Goal: Task Accomplishment & Management: Manage account settings

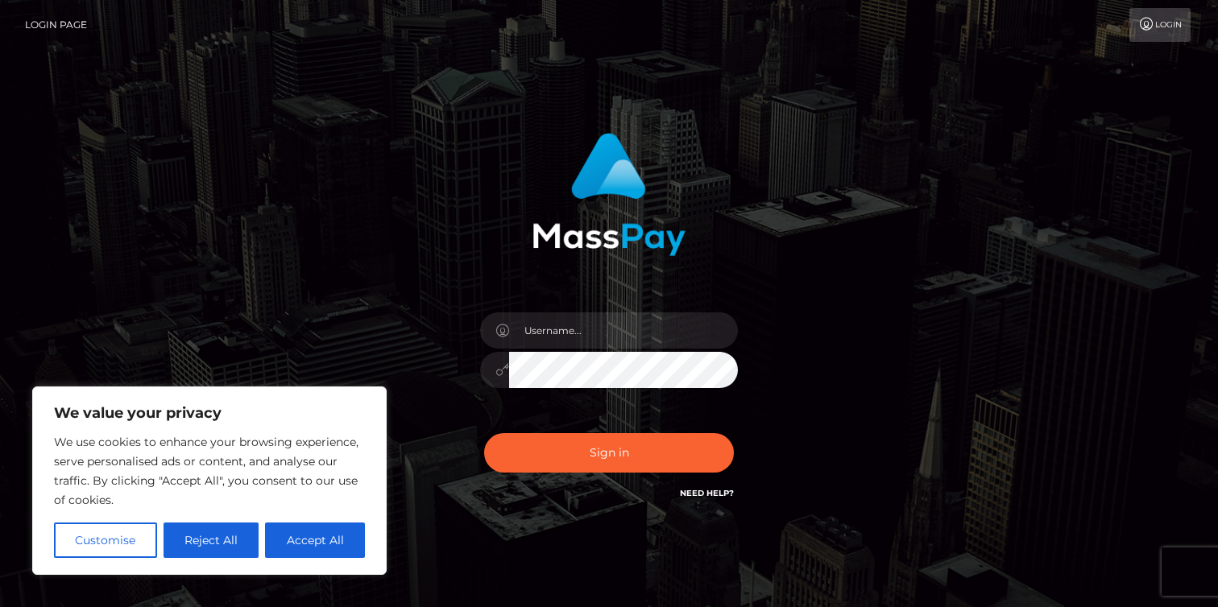
click at [538, 304] on div at bounding box center [609, 362] width 282 height 123
click at [549, 321] on input "text" at bounding box center [623, 331] width 229 height 36
type input "[EMAIL_ADDRESS][DOMAIN_NAME]"
click at [484, 433] on button "Sign in" at bounding box center [609, 452] width 250 height 39
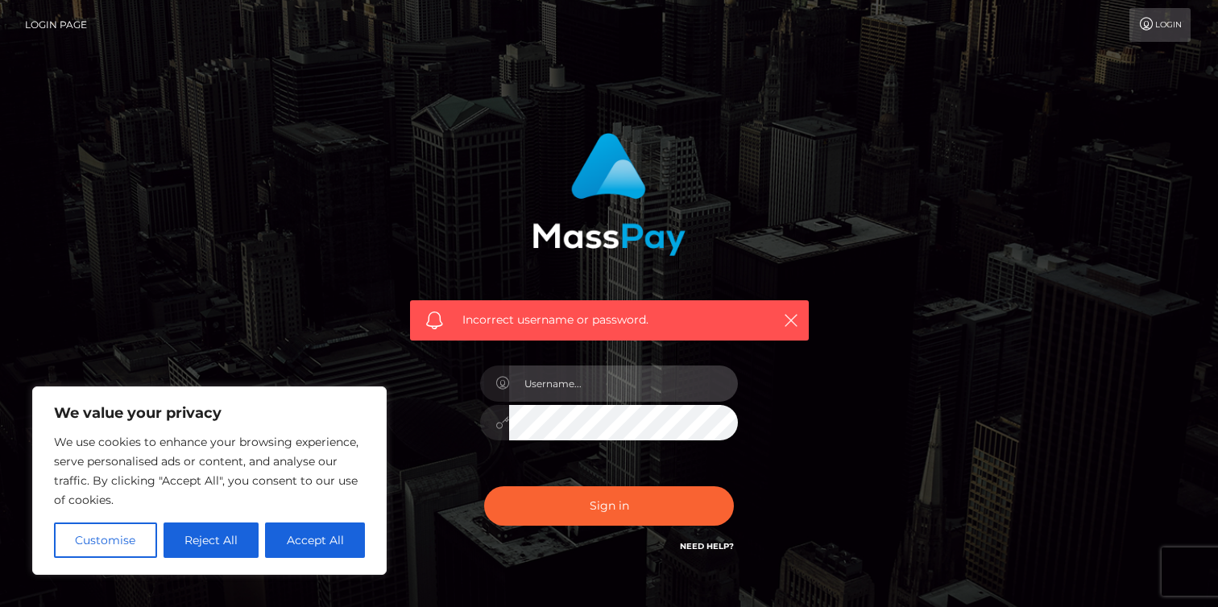
click at [591, 386] on input "text" at bounding box center [623, 384] width 229 height 36
type input "[EMAIL_ADDRESS][DOMAIN_NAME]"
click at [484, 487] on button "Sign in" at bounding box center [609, 506] width 250 height 39
click at [600, 373] on input "text" at bounding box center [623, 384] width 229 height 36
type input "[EMAIL_ADDRESS][DOMAIN_NAME]"
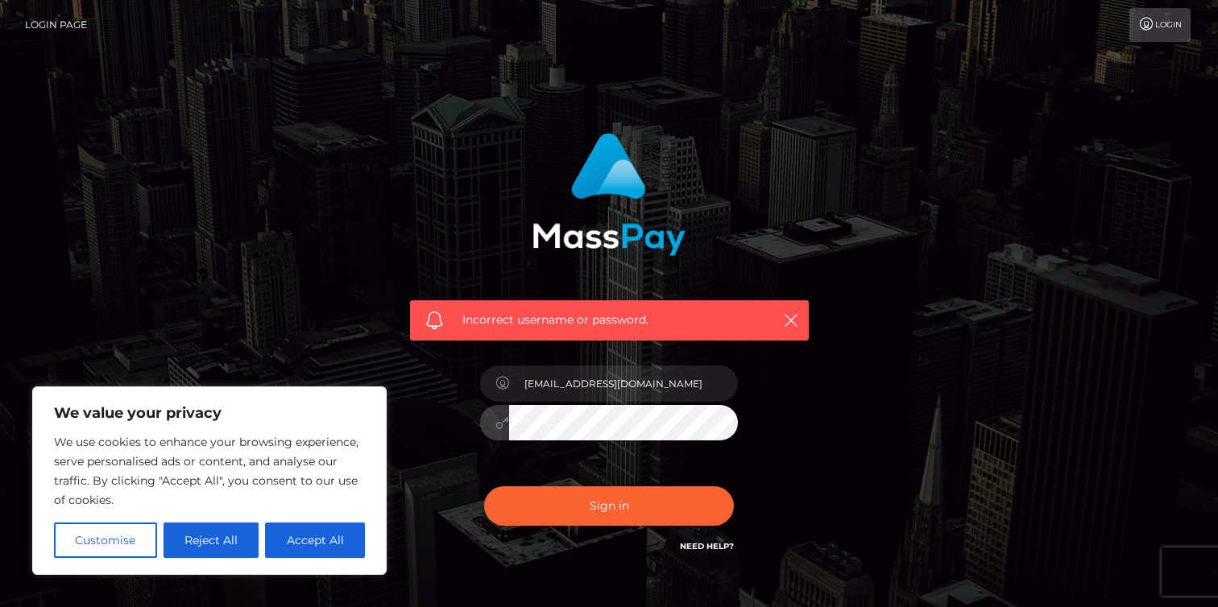
click at [484, 487] on button "Sign in" at bounding box center [609, 506] width 250 height 39
click at [294, 536] on button "Accept All" at bounding box center [315, 540] width 100 height 35
checkbox input "true"
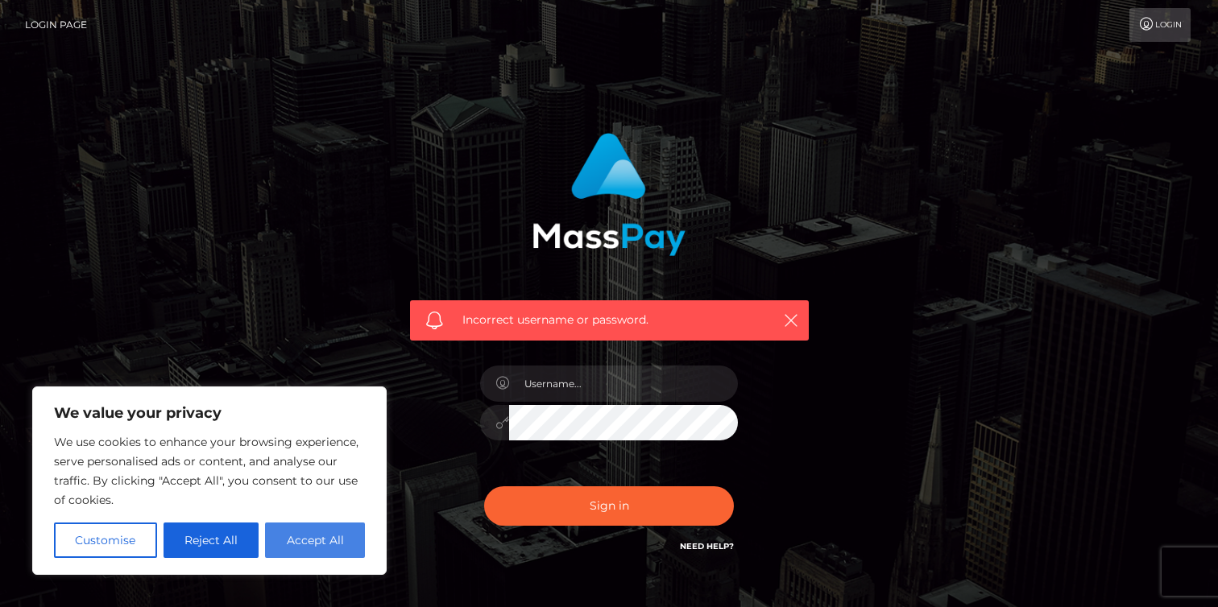
checkbox input "true"
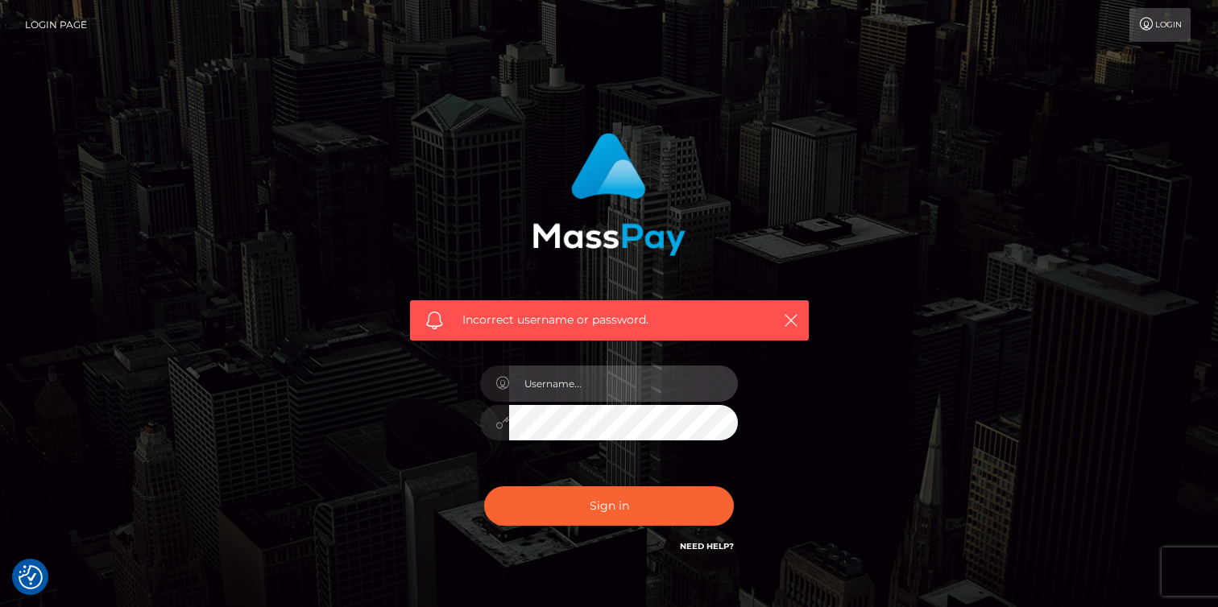
click at [583, 379] on input "text" at bounding box center [623, 384] width 229 height 36
click at [1154, 28] on link "Login" at bounding box center [1160, 25] width 61 height 34
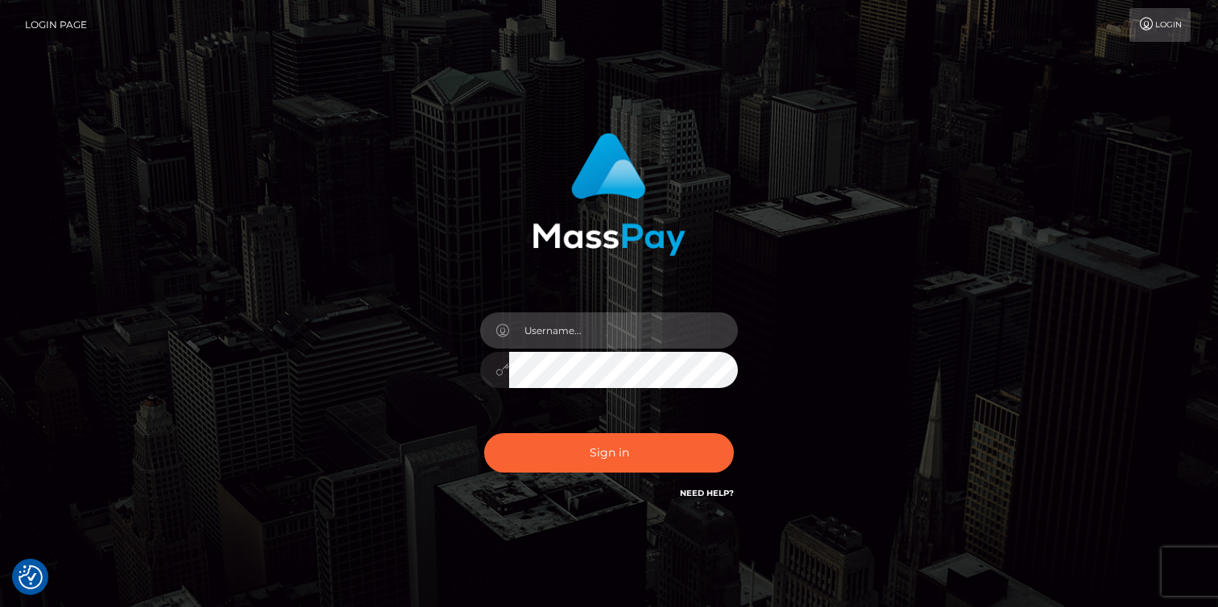
click at [662, 325] on input "text" at bounding box center [623, 331] width 229 height 36
click at [525, 331] on input "text" at bounding box center [623, 331] width 229 height 36
type input "anikagoddess111@gmail.com"
click at [484, 433] on button "Sign in" at bounding box center [609, 452] width 250 height 39
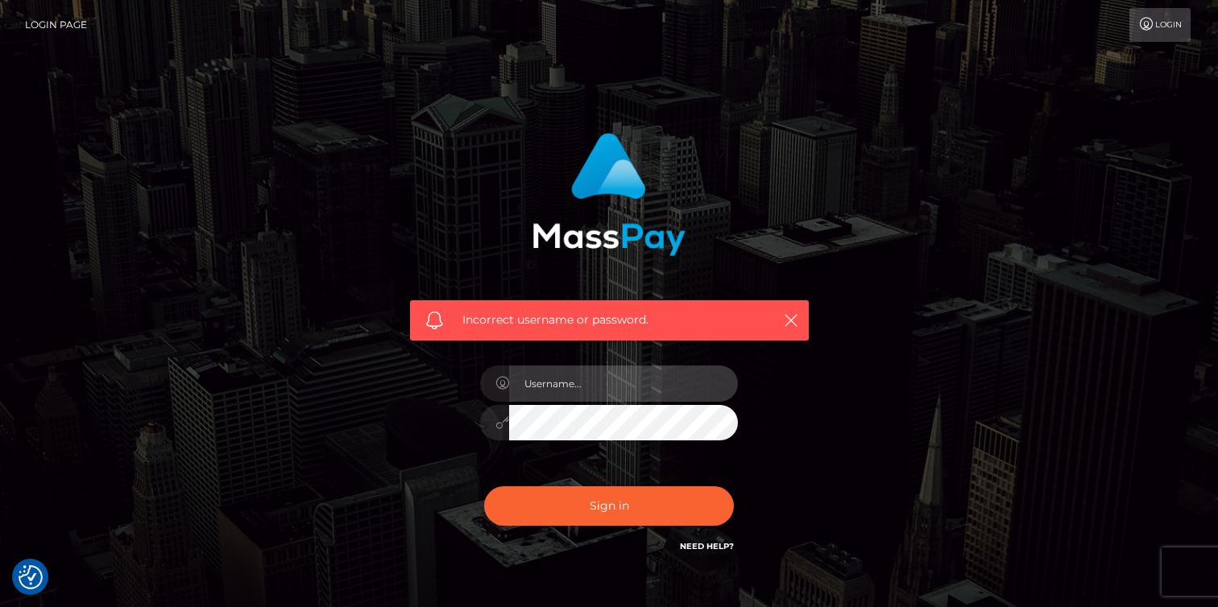
click at [632, 372] on input "text" at bounding box center [623, 384] width 229 height 36
type input "anikagoddess111@gmail.com"
click at [484, 487] on button "Sign in" at bounding box center [609, 506] width 250 height 39
click at [580, 395] on input "text" at bounding box center [623, 384] width 229 height 36
type input "[EMAIL_ADDRESS][DOMAIN_NAME]"
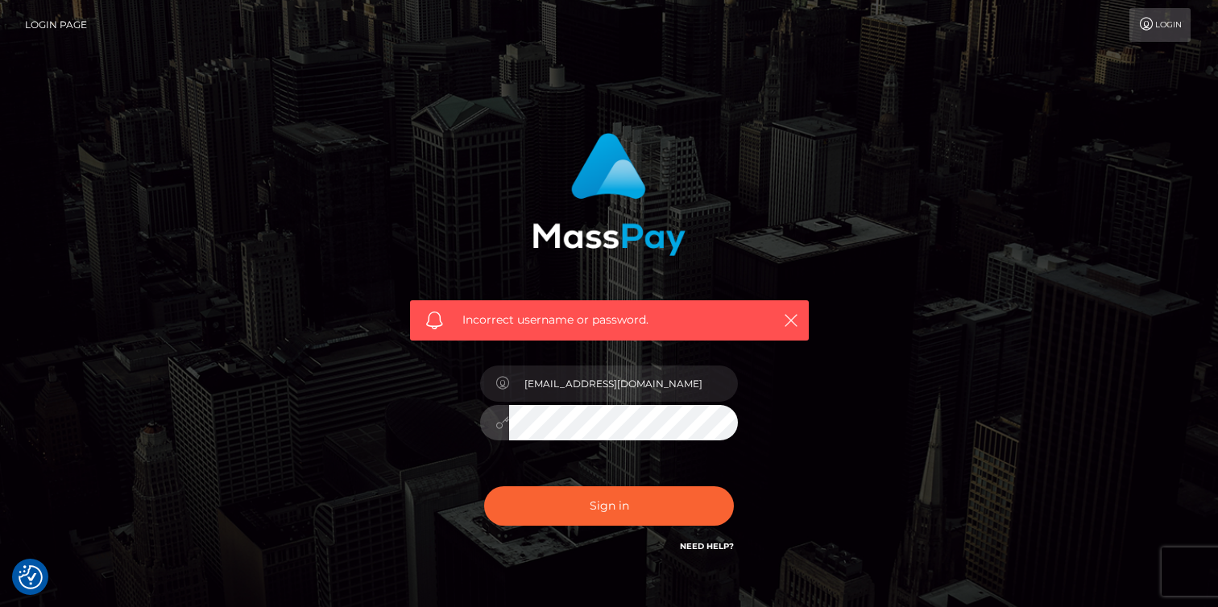
click at [484, 487] on button "Sign in" at bounding box center [609, 506] width 250 height 39
